Goal: Transaction & Acquisition: Download file/media

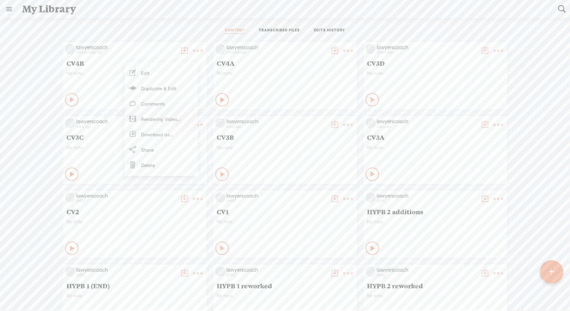
click at [556, 272] on div at bounding box center [551, 271] width 23 height 23
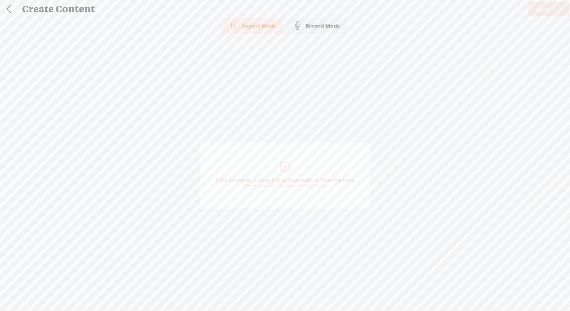
click at [282, 161] on div at bounding box center [284, 166] width 13 height 13
click at [546, 7] on span "Next" at bounding box center [542, 9] width 13 height 17
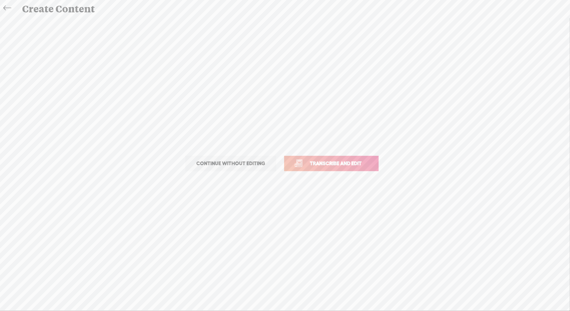
click at [365, 167] on link "Transcribe and edit" at bounding box center [331, 163] width 94 height 15
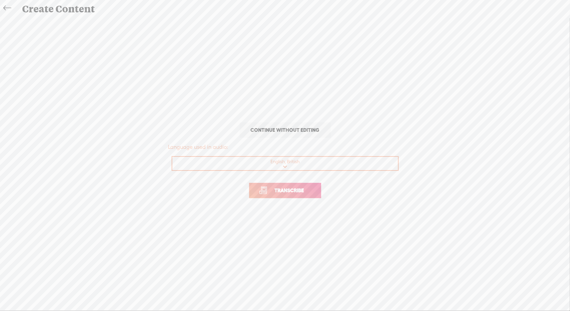
click at [292, 188] on span "Transcribe" at bounding box center [289, 191] width 43 height 8
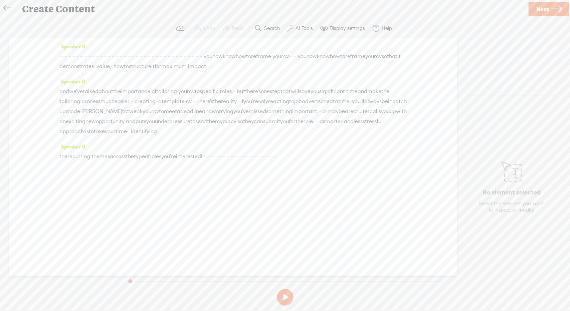
drag, startPoint x: 60, startPoint y: 56, endPoint x: 255, endPoint y: 66, distance: 194.9
click at [255, 66] on div "· · · · · · · · · · · · · · · · · · · · · · · · · · · · · · · · · · · · · · · ·…" at bounding box center [233, 61] width 348 height 20
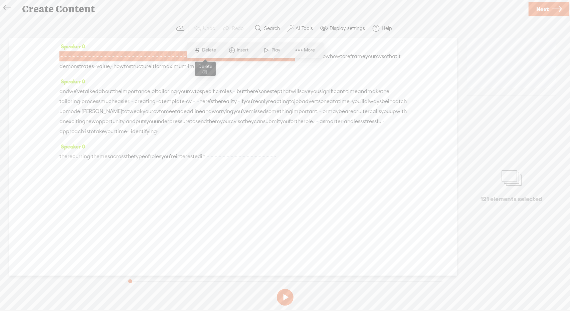
click at [209, 51] on span "Delete" at bounding box center [210, 50] width 16 height 7
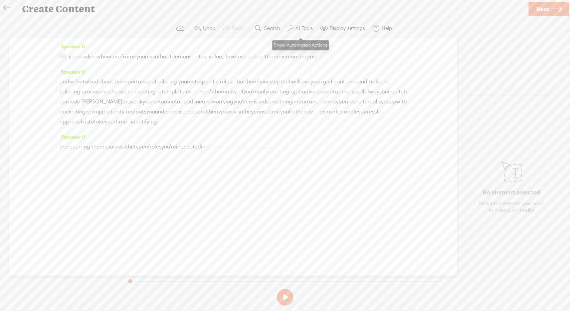
click at [309, 27] on label "AI Tools" at bounding box center [303, 28] width 17 height 7
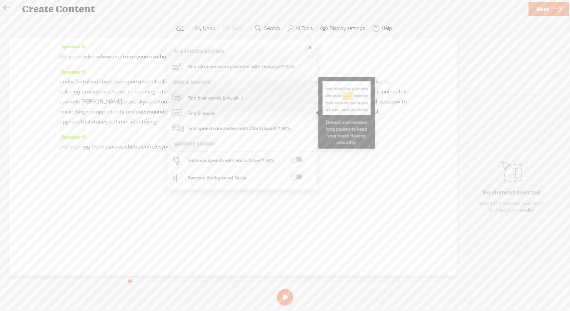
click at [202, 110] on span "Find Silences..." at bounding box center [203, 113] width 36 height 15
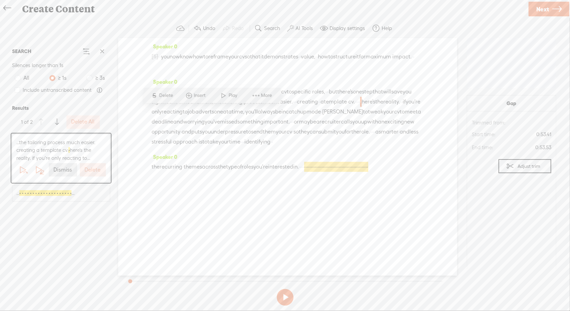
click at [79, 121] on label "Delete All" at bounding box center [82, 122] width 23 height 7
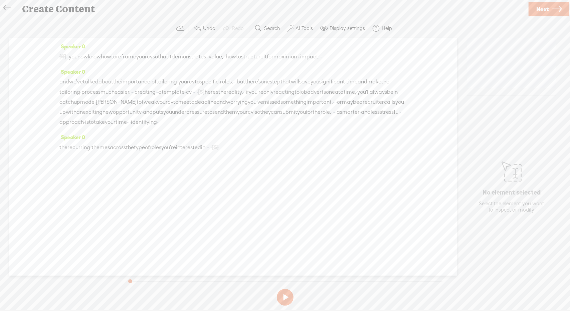
click at [542, 6] on span "Next" at bounding box center [542, 9] width 13 height 17
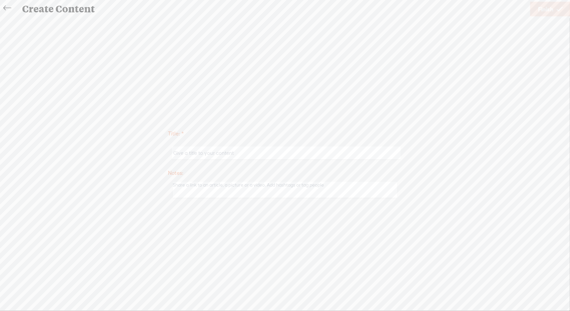
click at [356, 157] on input "text" at bounding box center [286, 153] width 229 height 13
type input "CV intro 1"
click at [547, 3] on span "Finish" at bounding box center [545, 9] width 15 height 17
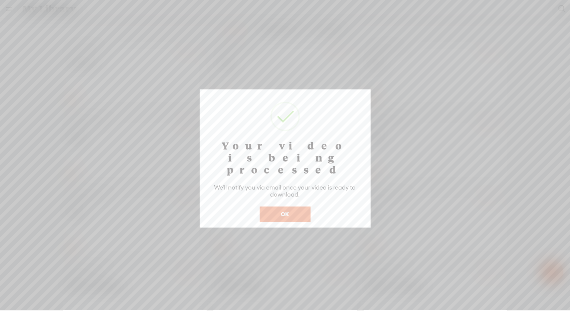
click at [295, 207] on button "OK" at bounding box center [285, 214] width 51 height 15
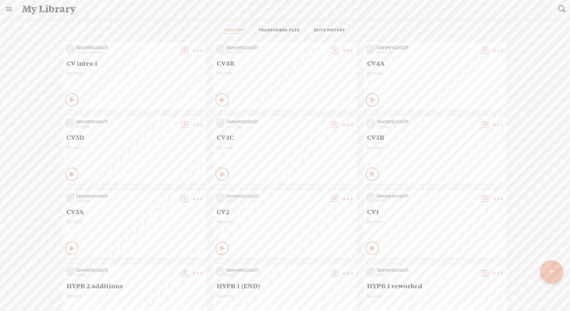
click at [193, 50] on t at bounding box center [197, 50] width 9 height 9
click at [35, 88] on div "lawyerscoach a few seconds ago CV intro 1 No note Play Content CV4B CV4A" at bounding box center [285, 299] width 560 height 520
click at [195, 48] on t at bounding box center [197, 50] width 9 height 9
click at [193, 48] on t at bounding box center [197, 50] width 9 height 9
click at [157, 120] on link "Download as..." at bounding box center [161, 118] width 67 height 15
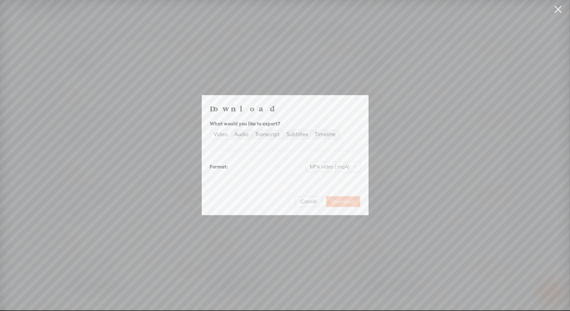
click at [337, 201] on span "Download" at bounding box center [342, 201] width 23 height 7
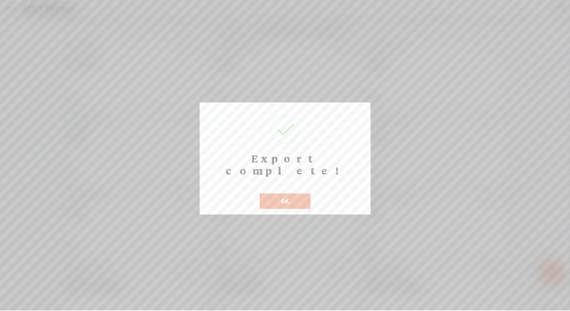
click at [298, 194] on button "OK" at bounding box center [285, 201] width 51 height 15
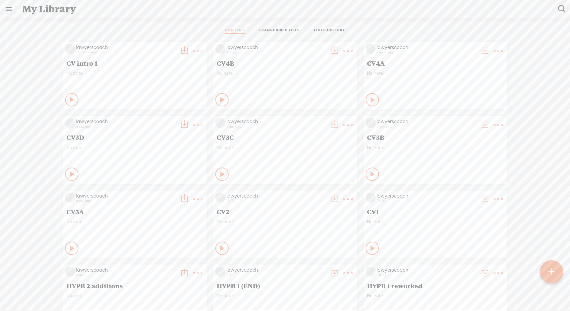
click at [552, 274] on t at bounding box center [552, 272] width 6 height 15
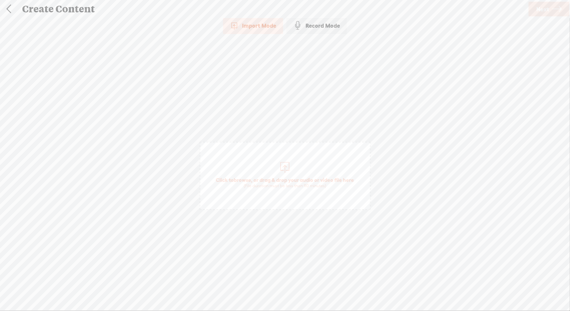
click at [283, 159] on span "Click to browse , or drag & drop your audio or video file here (File duration m…" at bounding box center [285, 176] width 171 height 68
click at [543, 4] on span "Next" at bounding box center [542, 9] width 13 height 17
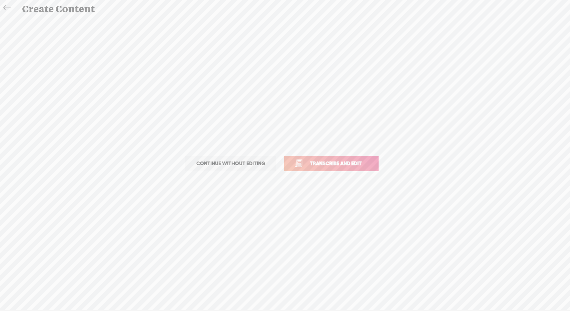
click at [330, 163] on span "Transcribe and edit" at bounding box center [336, 164] width 66 height 8
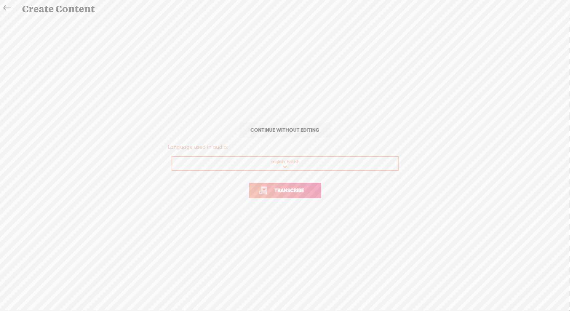
click at [300, 186] on link "Transcribe" at bounding box center [285, 190] width 72 height 15
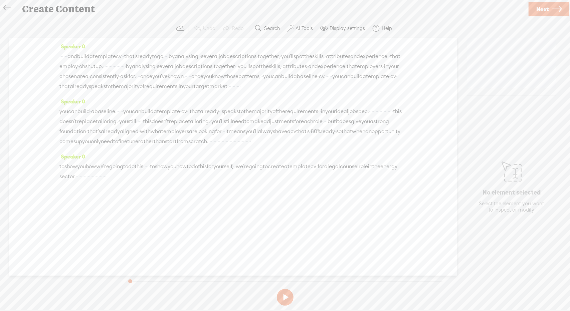
drag, startPoint x: 214, startPoint y: 56, endPoint x: 264, endPoint y: 66, distance: 51.0
click at [264, 66] on div "· · · · · · and build a template cv · · that's ready to go. · · · by analysing …" at bounding box center [233, 71] width 348 height 40
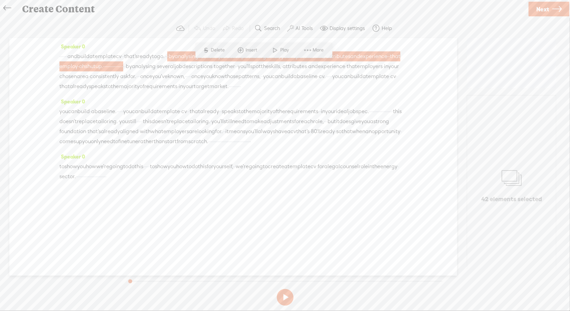
click at [218, 56] on span "S Delete" at bounding box center [213, 50] width 33 height 12
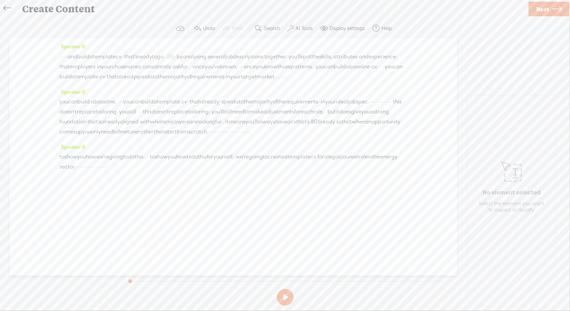
drag, startPoint x: 320, startPoint y: 68, endPoint x: 390, endPoint y: 65, distance: 69.5
click at [390, 65] on div "· · · · · · and build a template cv · · that's ready to go. · · [S] · by analys…" at bounding box center [233, 66] width 348 height 30
click at [347, 49] on span "Delete" at bounding box center [344, 50] width 16 height 7
drag, startPoint x: 89, startPoint y: 76, endPoint x: 181, endPoint y: 77, distance: 91.5
click at [181, 77] on div "· · · · · · and build a template cv · · that's ready to go. · · [S] · by analys…" at bounding box center [233, 66] width 348 height 31
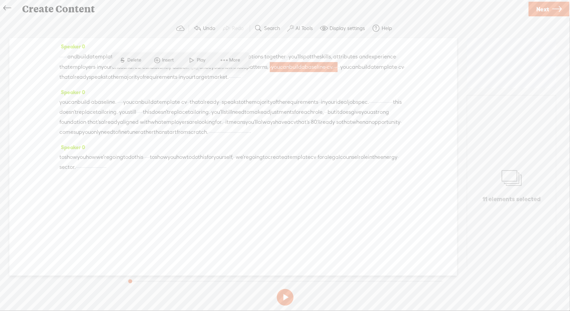
click at [142, 55] on span "S Delete" at bounding box center [129, 60] width 33 height 12
drag, startPoint x: 98, startPoint y: 78, endPoint x: 142, endPoint y: 112, distance: 55.3
click at [142, 112] on div "Speaker 0 · · · · · · and build a template cv · · that's ready to go. · · [S] ·…" at bounding box center [233, 157] width 448 height 238
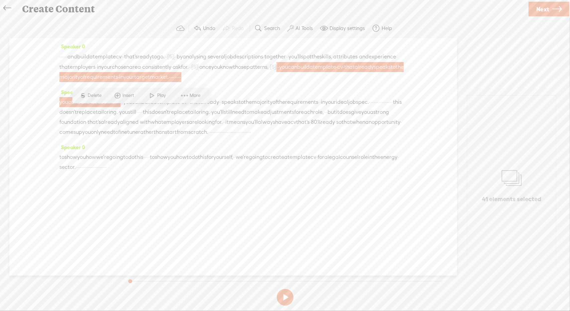
click at [91, 97] on span "Delete" at bounding box center [96, 95] width 16 height 7
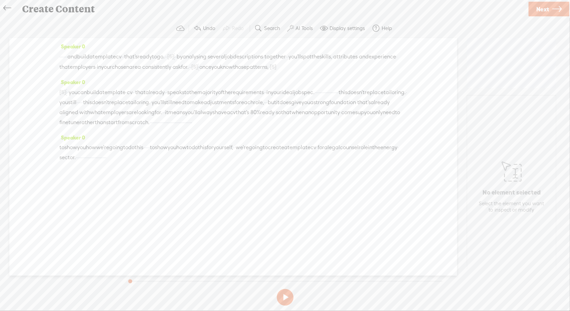
drag, startPoint x: 78, startPoint y: 112, endPoint x: 223, endPoint y: 112, distance: 144.9
click at [223, 112] on div "[S] · · you can build a template · cv · that already speaks to the majority of …" at bounding box center [233, 107] width 348 height 40
click at [171, 93] on span "S" at bounding box center [167, 95] width 10 height 12
drag, startPoint x: 59, startPoint y: 165, endPoint x: 150, endPoint y: 169, distance: 90.9
click at [150, 169] on div "Speaker 0 · · · · · · and build a template cv · · that's ready to go. · · [S] ·…" at bounding box center [233, 157] width 448 height 238
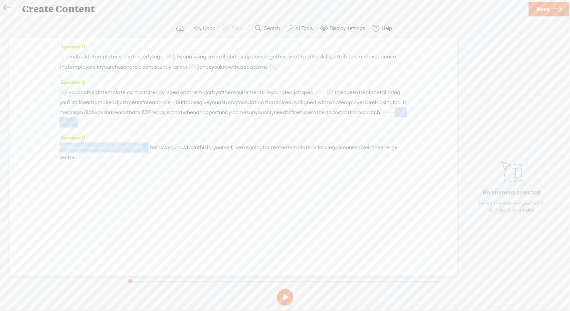
drag, startPoint x: 348, startPoint y: 131, endPoint x: 179, endPoint y: 165, distance: 172.6
click at [179, 165] on div "Speaker 0 · · · · · · and build a template cv · · that's ready to go. · · [S] ·…" at bounding box center [233, 157] width 448 height 238
click at [133, 151] on span "Delete" at bounding box center [135, 151] width 16 height 7
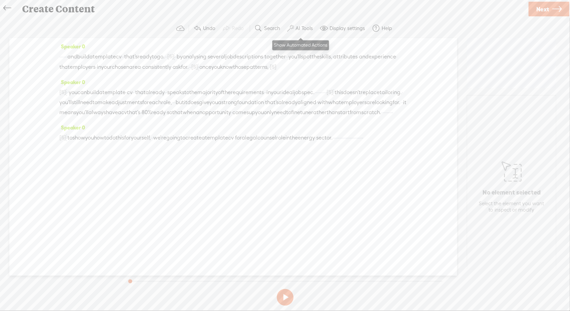
click at [295, 25] on label "AI Tools" at bounding box center [303, 28] width 17 height 7
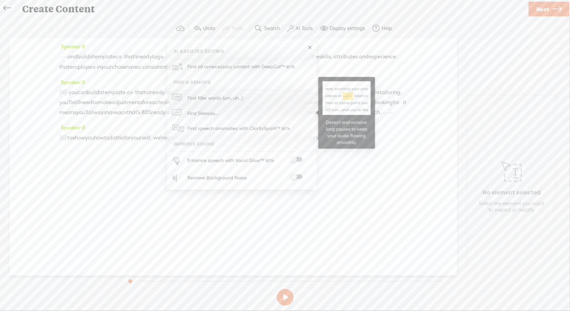
click at [197, 112] on span "Find Silences..." at bounding box center [203, 113] width 36 height 15
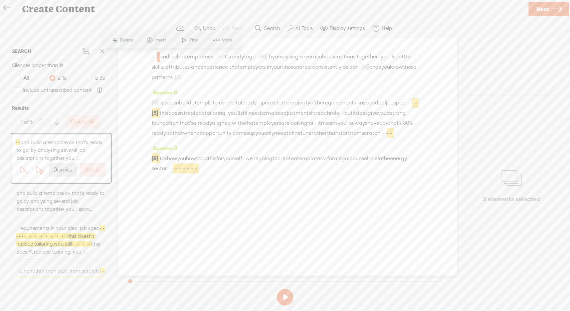
click at [95, 121] on button "Delete All" at bounding box center [82, 122] width 33 height 13
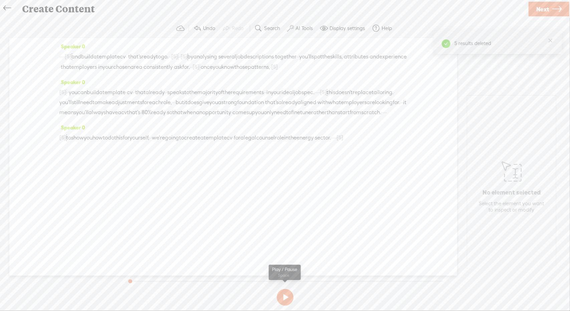
click at [281, 297] on button at bounding box center [285, 297] width 17 height 17
click at [543, 14] on span "Next" at bounding box center [542, 9] width 13 height 17
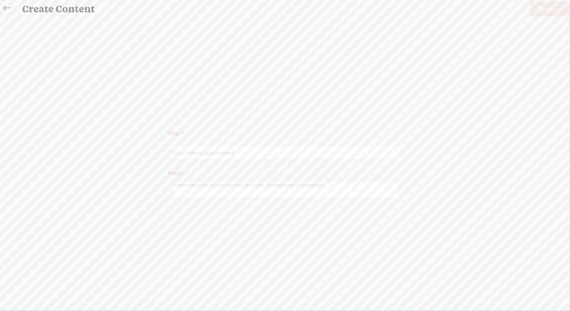
click at [308, 155] on input "text" at bounding box center [286, 153] width 229 height 13
type input "CV4 intro 2"
click at [554, 11] on link "Finish" at bounding box center [550, 9] width 40 height 15
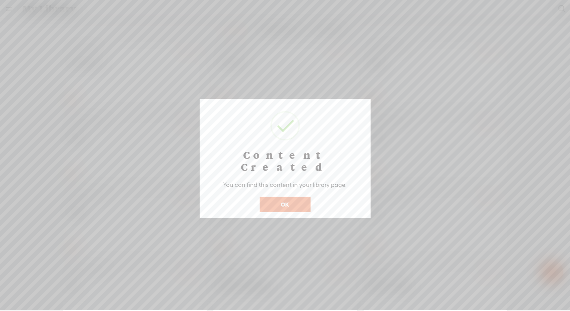
click at [304, 197] on button "OK" at bounding box center [285, 204] width 51 height 15
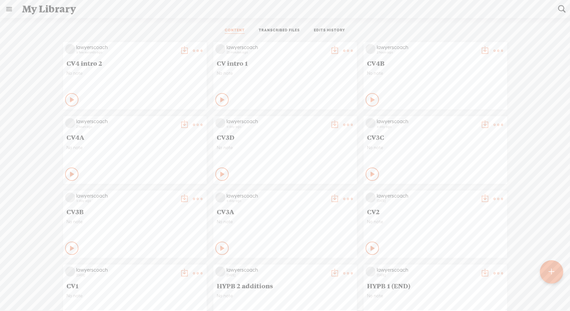
click at [194, 50] on t at bounding box center [197, 50] width 9 height 9
click at [147, 133] on link "Download as..." at bounding box center [161, 134] width 67 height 15
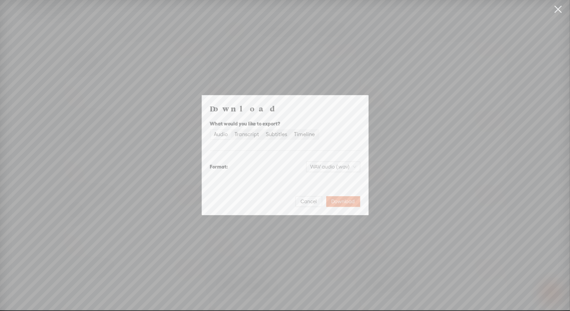
click at [225, 136] on div "Audio" at bounding box center [221, 134] width 14 height 9
click at [211, 130] on input "Audio" at bounding box center [211, 130] width 0 height 0
click at [320, 167] on span "WAV audio (.wav)" at bounding box center [333, 167] width 46 height 10
click at [319, 181] on div "MP3 audio (.mp3)" at bounding box center [327, 181] width 54 height 7
click at [343, 200] on span "Download" at bounding box center [342, 201] width 23 height 7
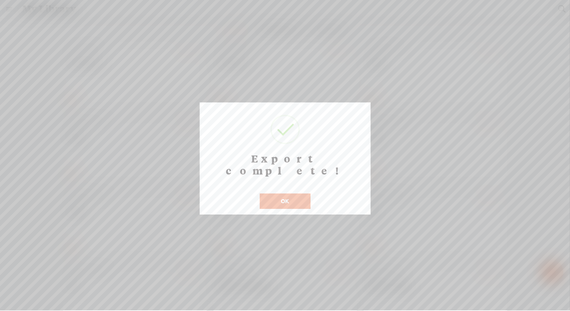
click at [301, 194] on button "OK" at bounding box center [285, 201] width 51 height 15
